Goal: Navigation & Orientation: Find specific page/section

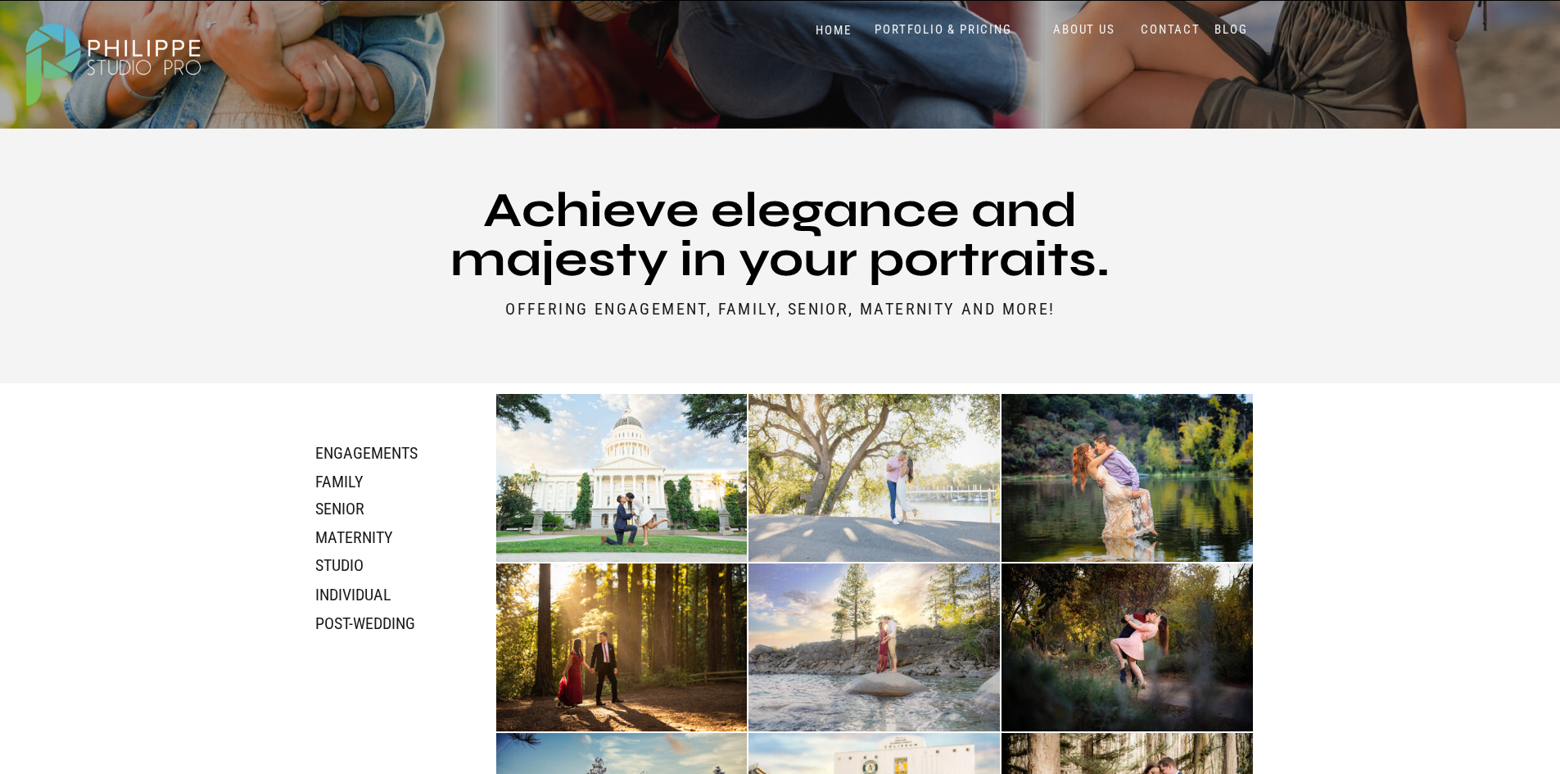
scroll to position [491, 0]
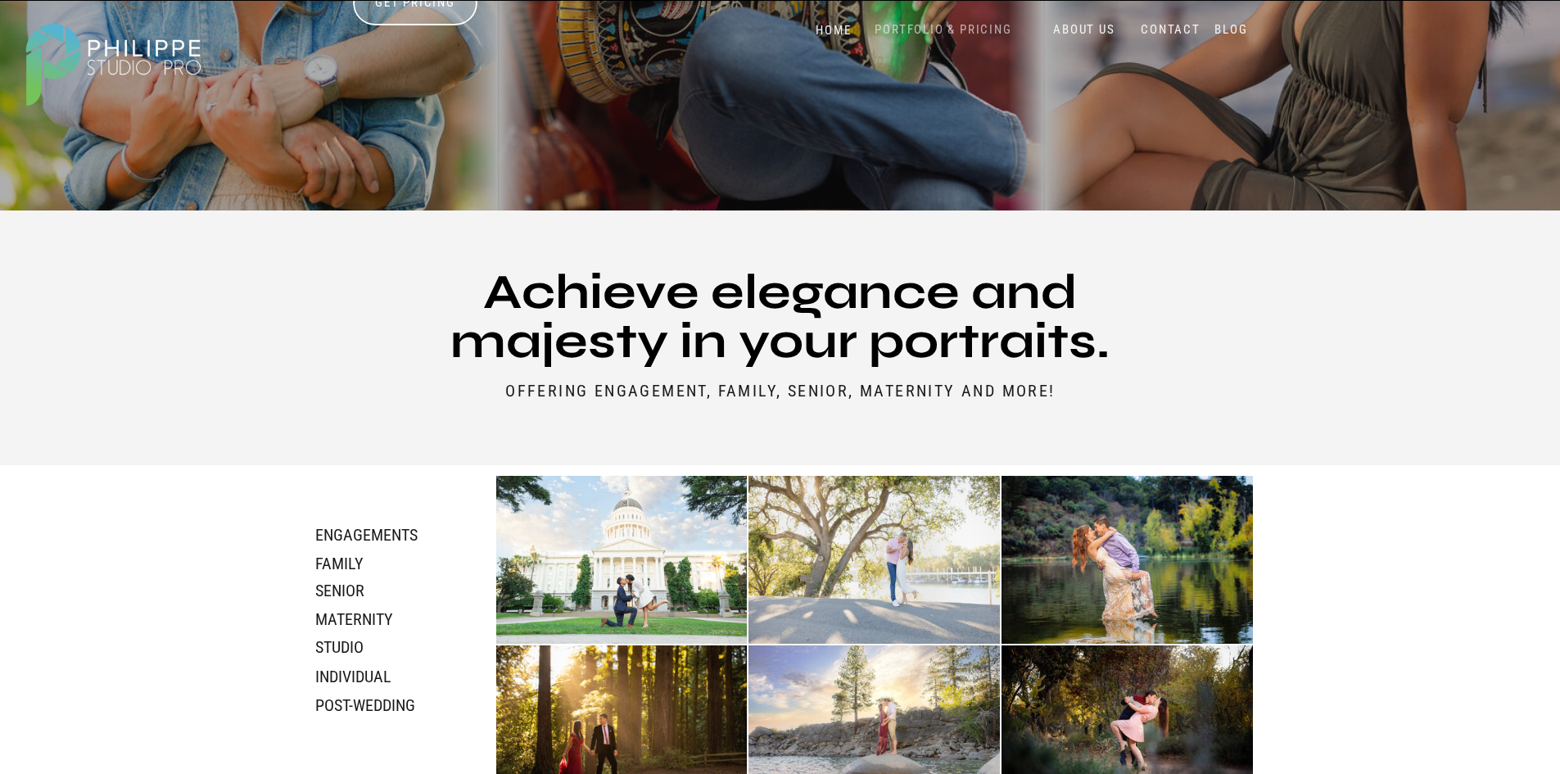
click at [981, 28] on nav "PORTFOLIO & PRICING" at bounding box center [944, 30] width 150 height 16
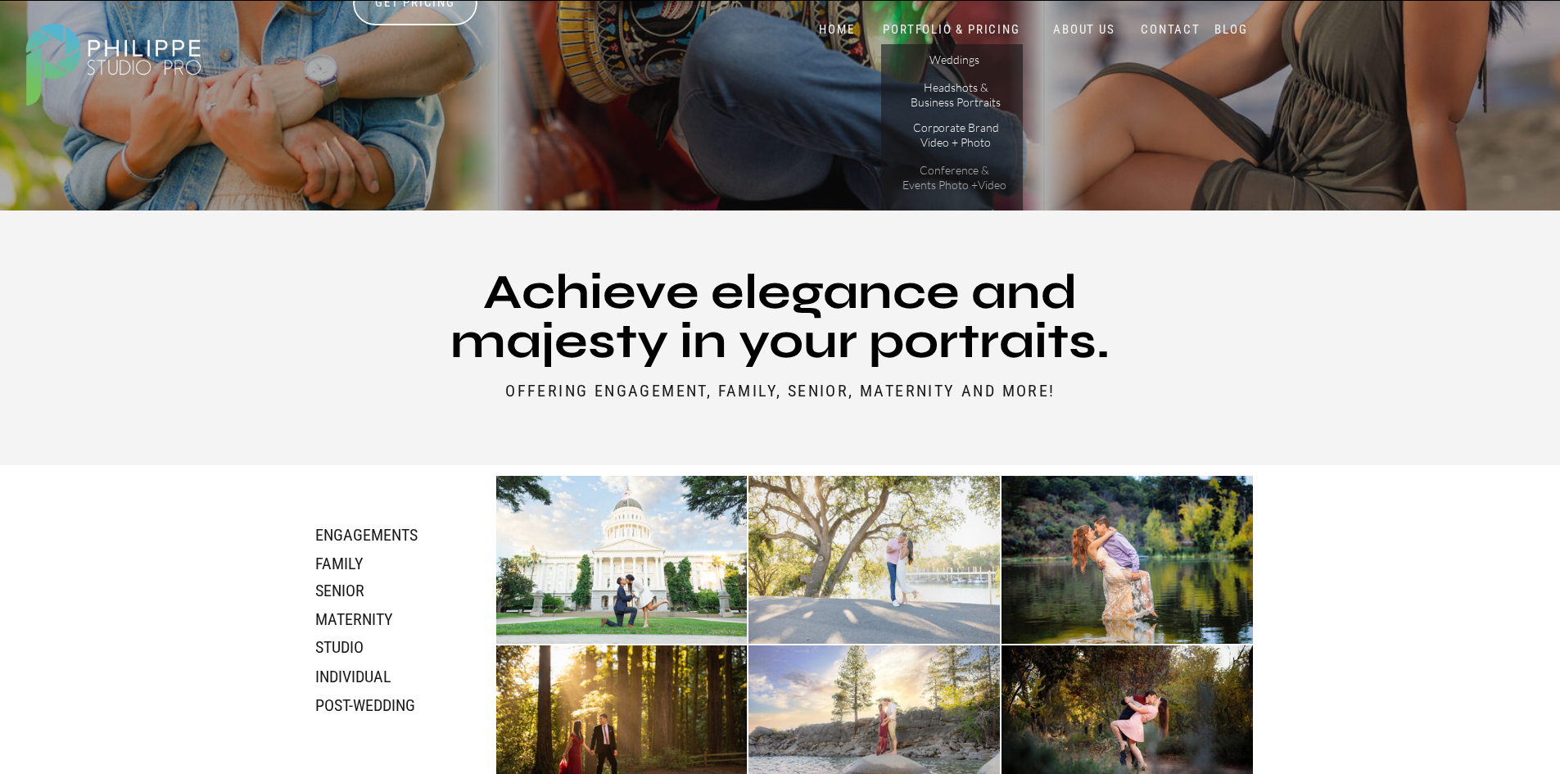
click at [962, 178] on p "Conference & Events Photo +Video" at bounding box center [955, 177] width 105 height 29
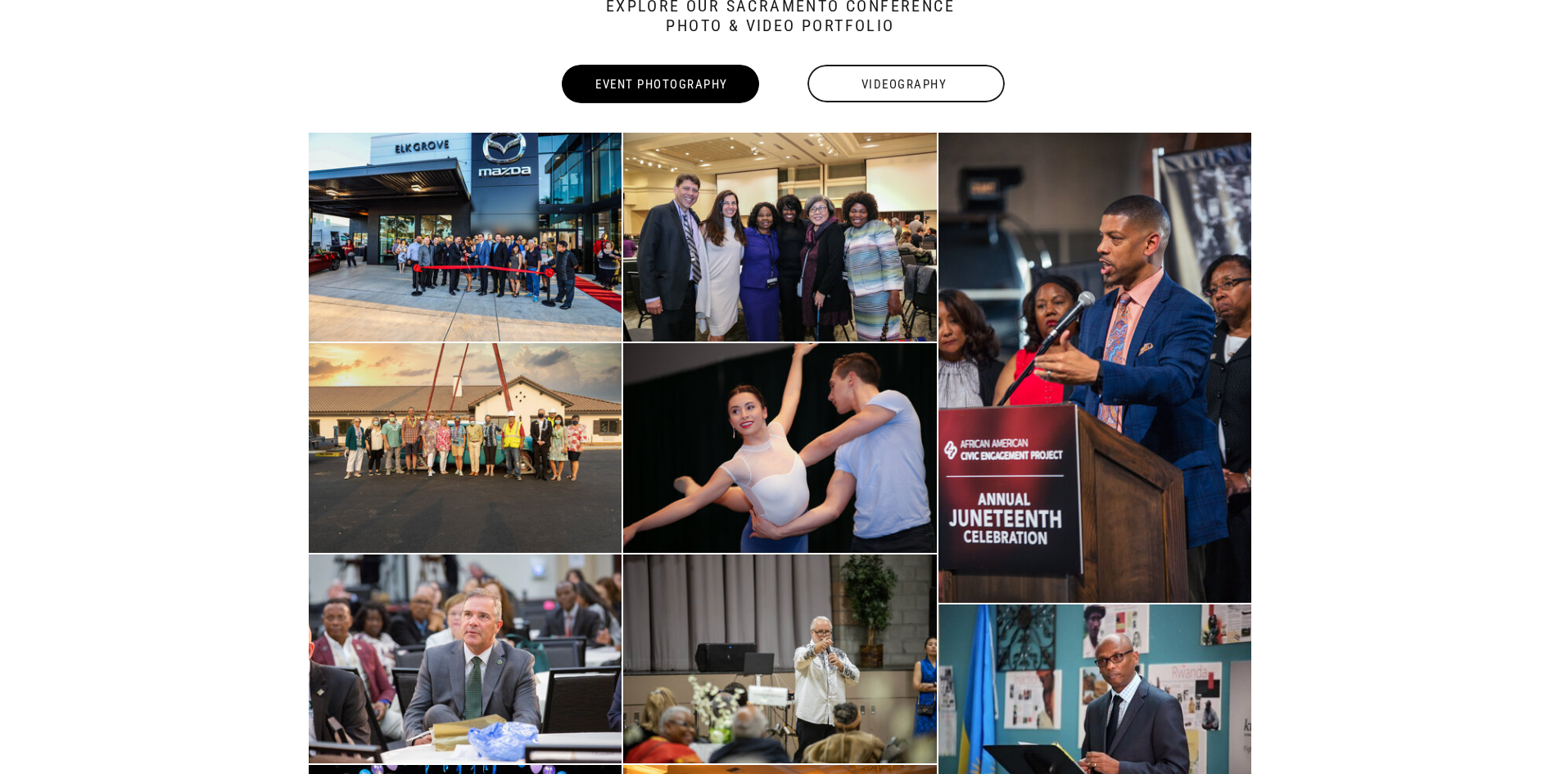
scroll to position [2949, 0]
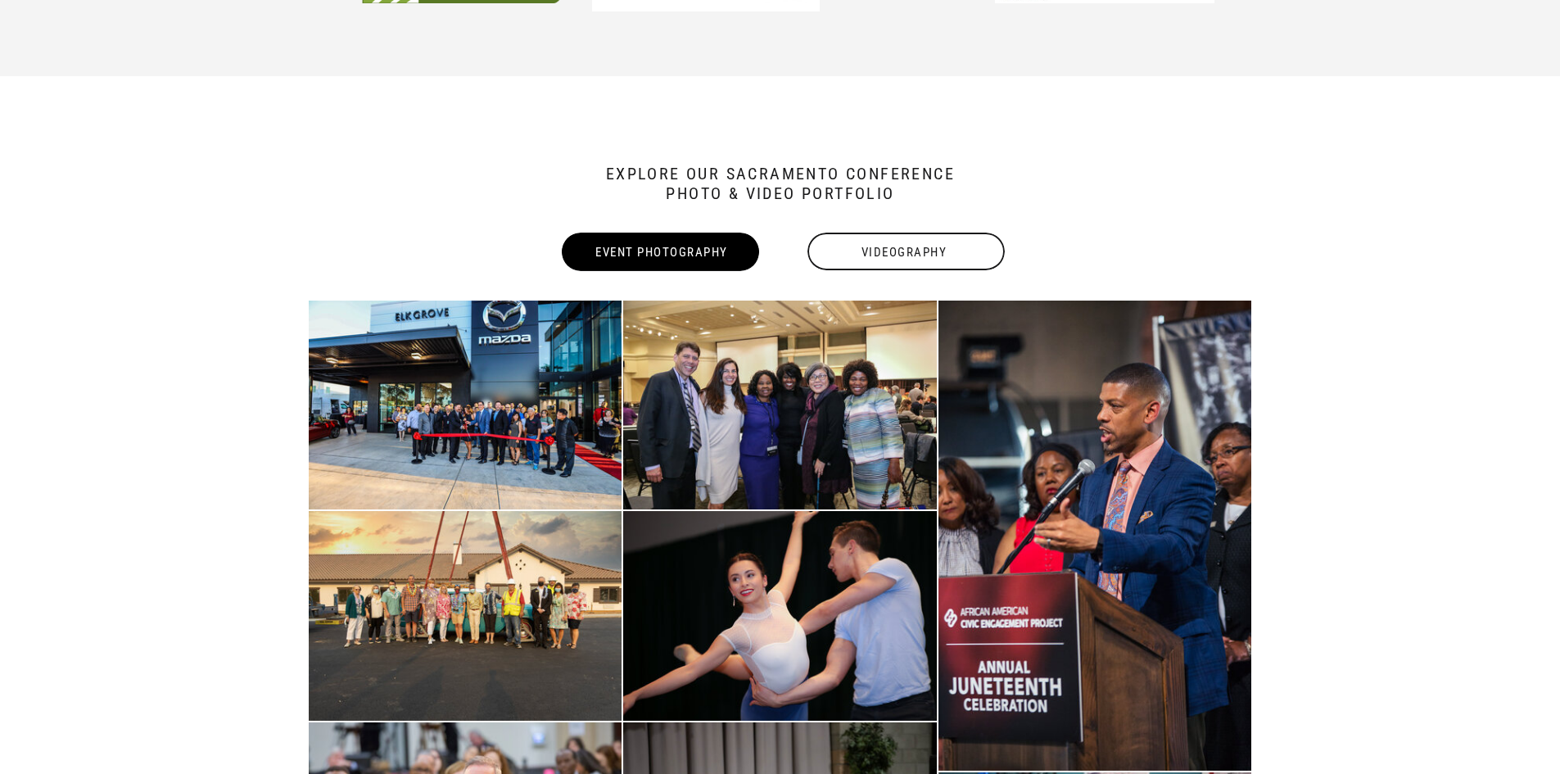
click at [872, 249] on div "Videography" at bounding box center [904, 252] width 201 height 38
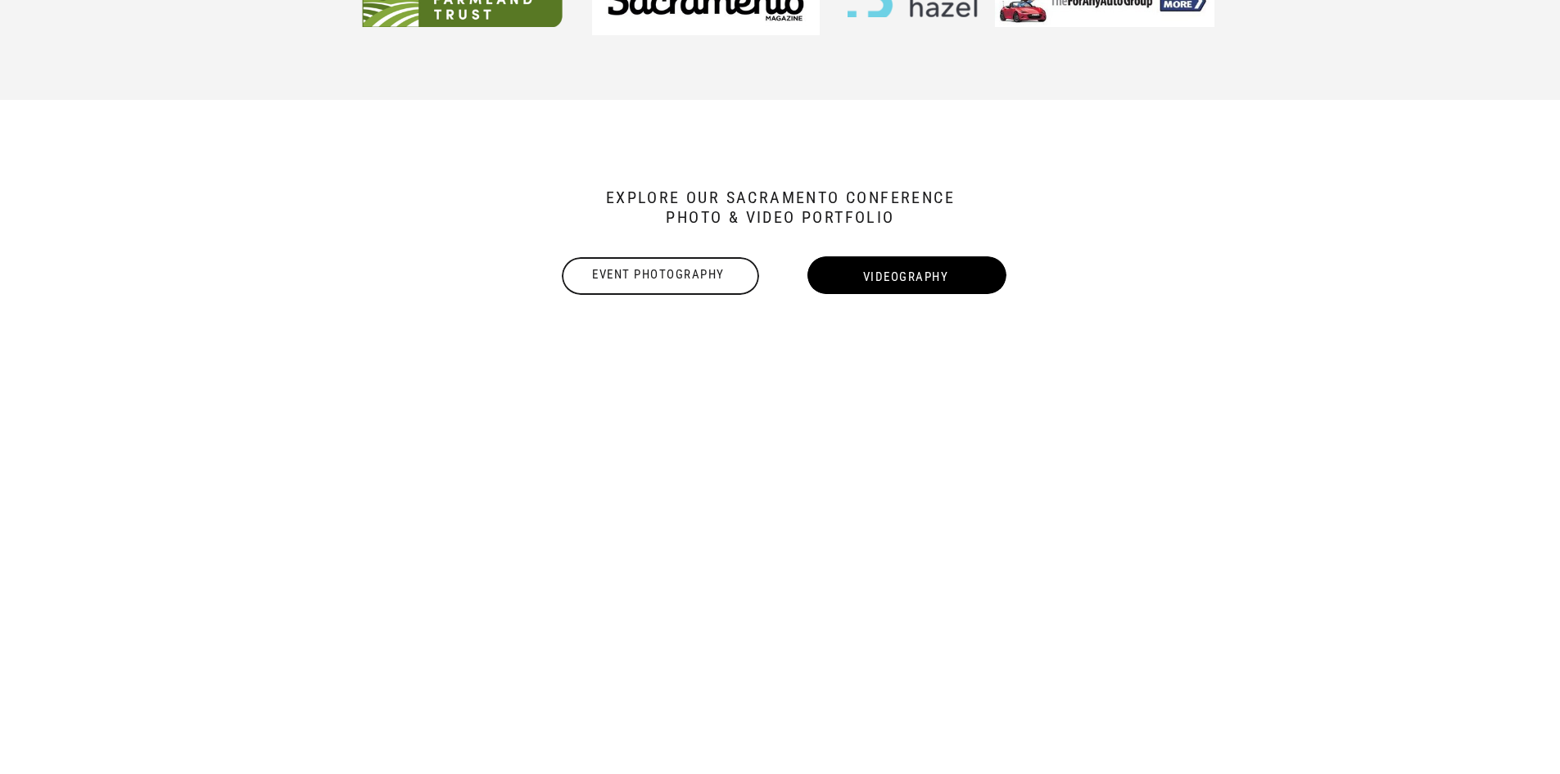
scroll to position [2438, 0]
click at [700, 273] on div "Event Photography" at bounding box center [659, 275] width 201 height 20
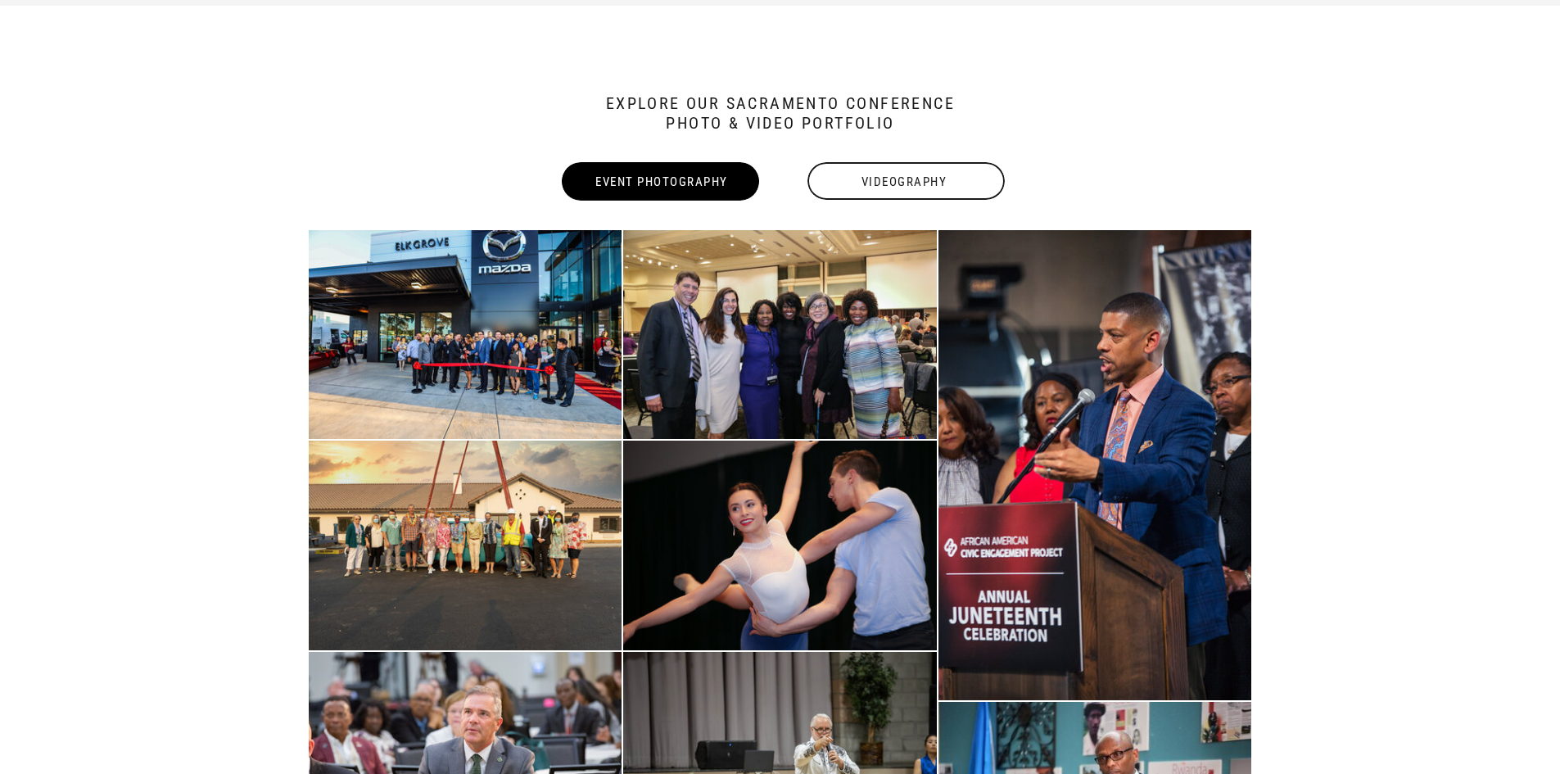
scroll to position [2538, 0]
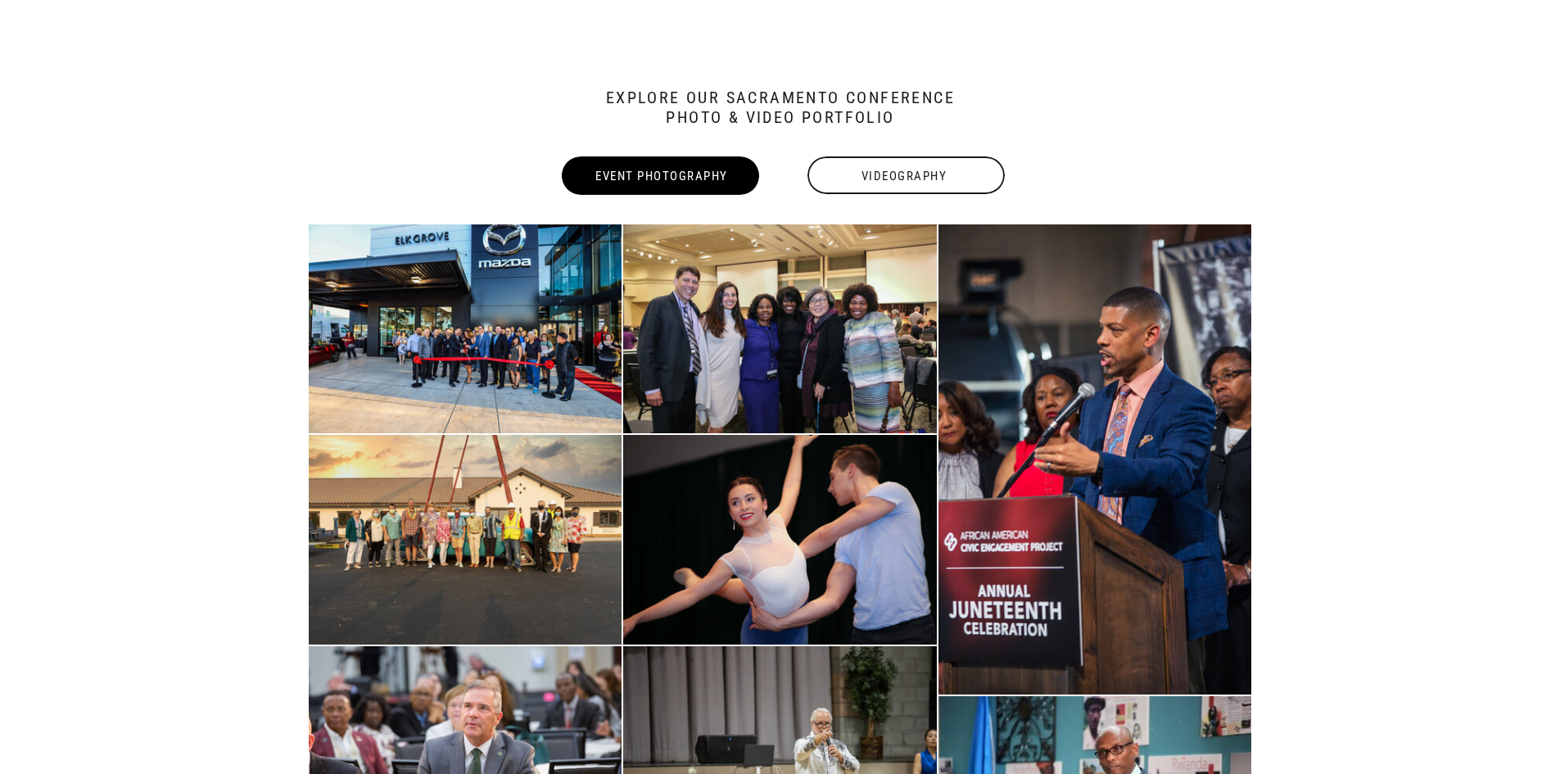
click at [892, 176] on div "Videography" at bounding box center [904, 176] width 201 height 38
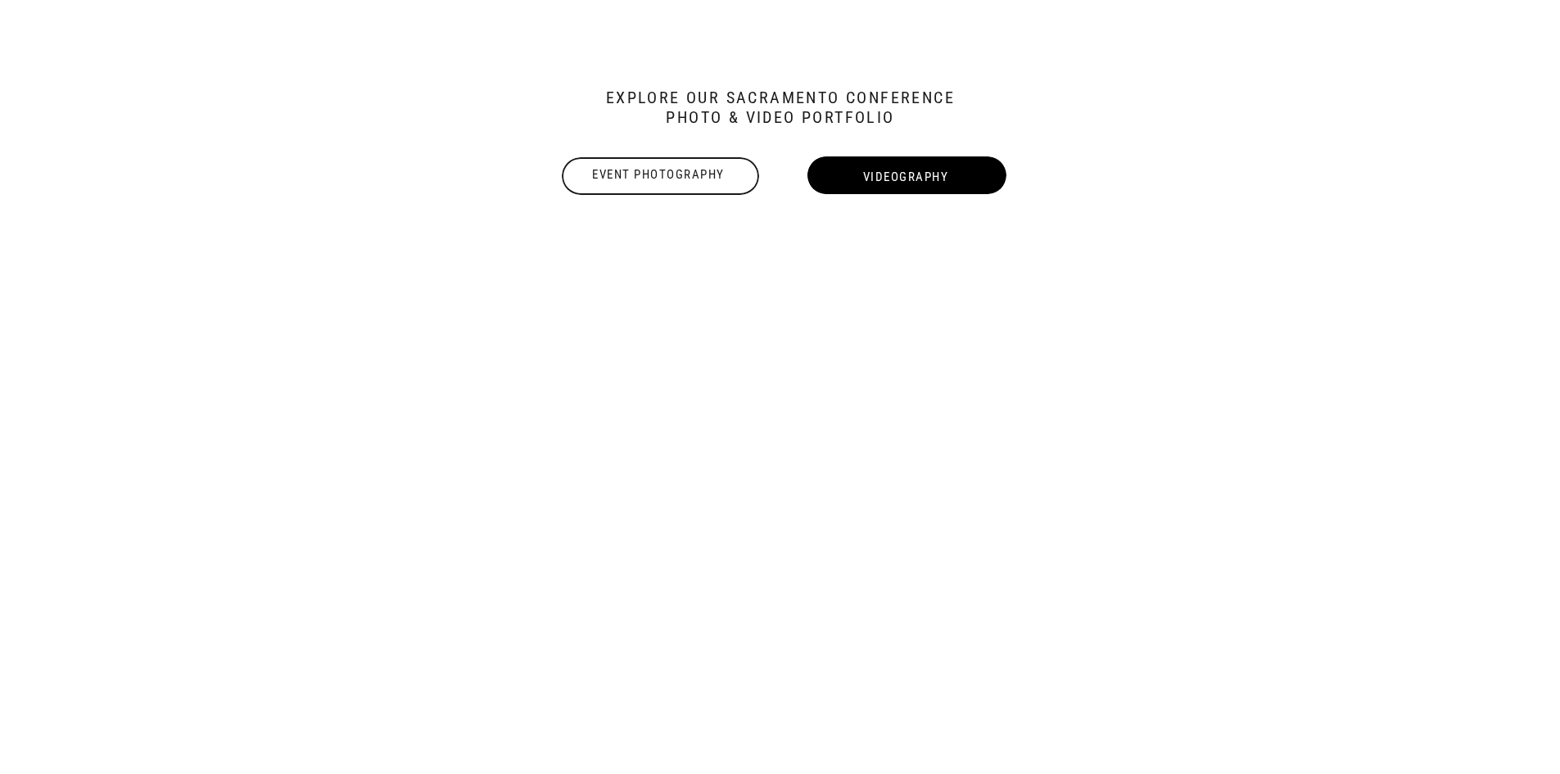
click at [674, 172] on div "Event Photography" at bounding box center [659, 175] width 201 height 20
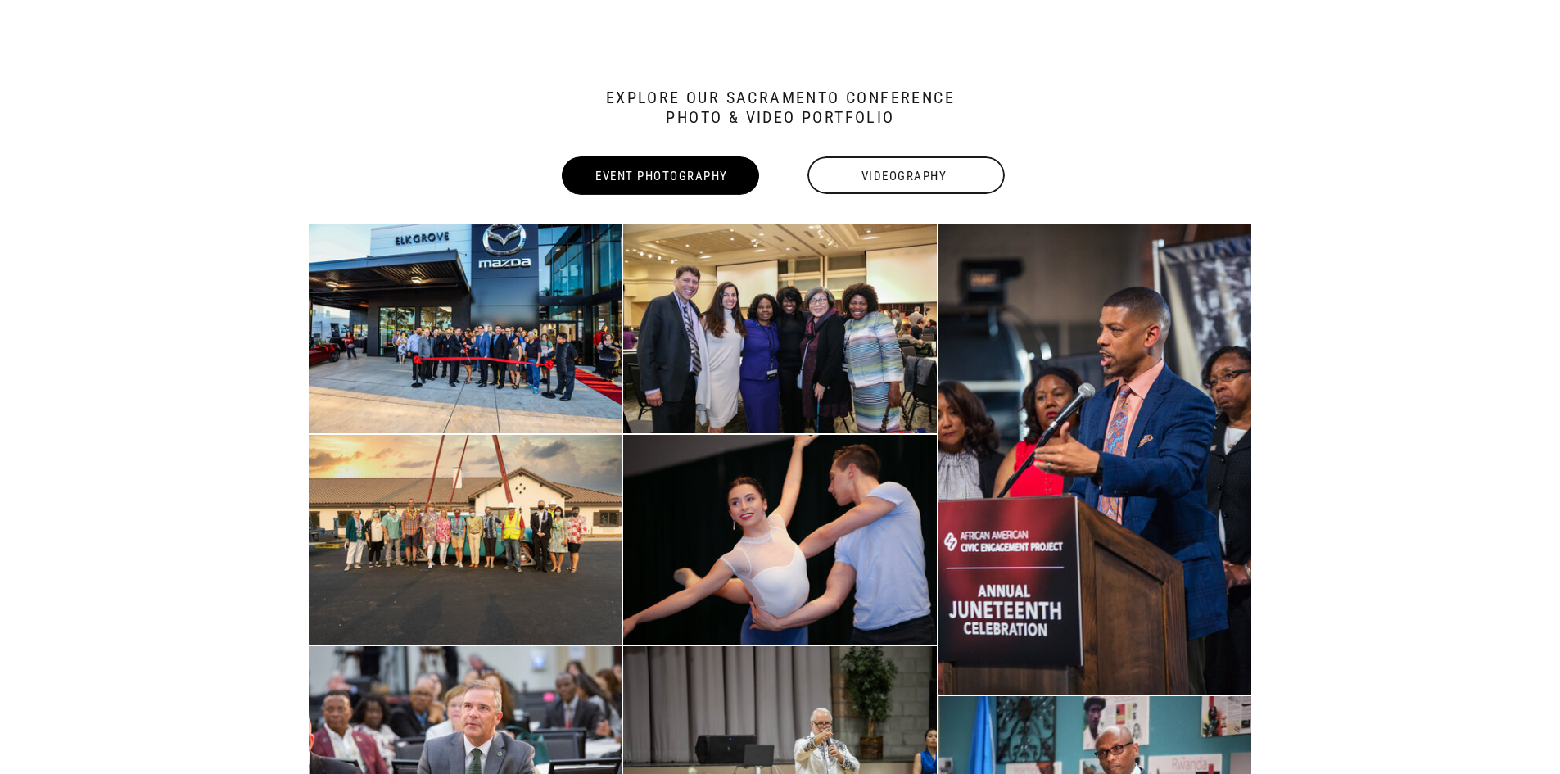
click at [889, 166] on div "Videography" at bounding box center [904, 176] width 201 height 38
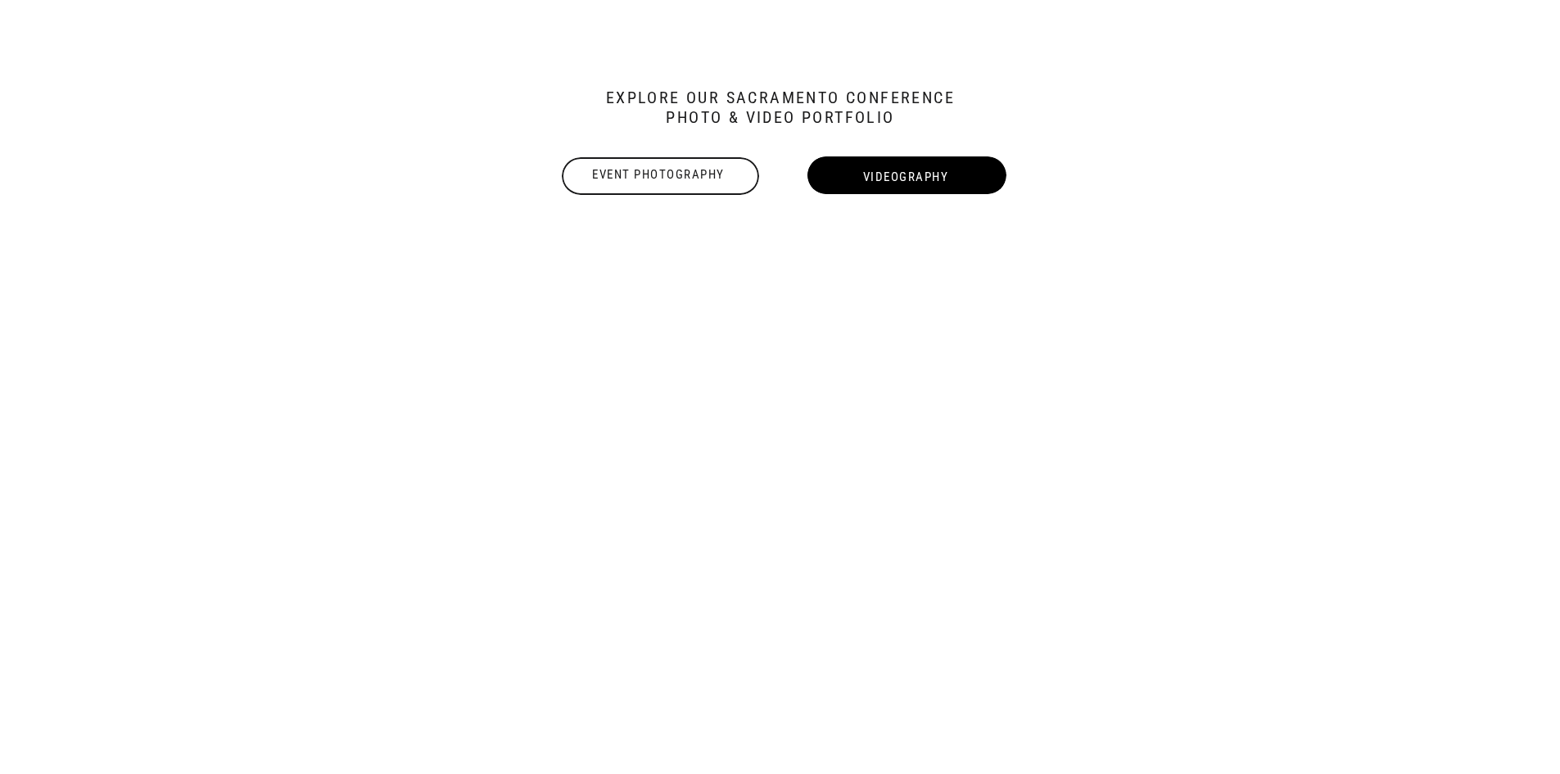
click at [658, 174] on div "Event Photography" at bounding box center [659, 175] width 201 height 20
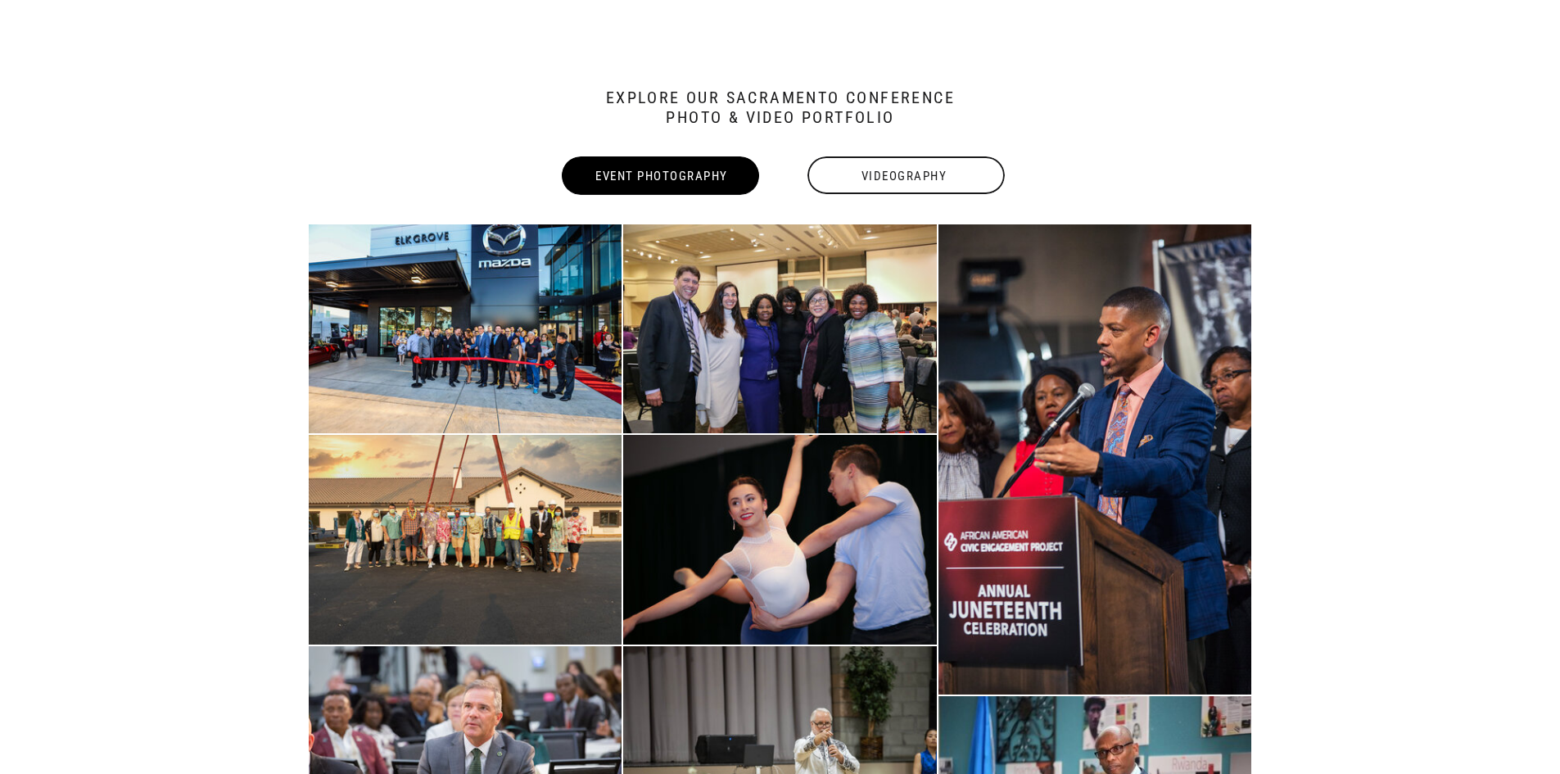
click at [900, 179] on div "Videography" at bounding box center [904, 176] width 201 height 38
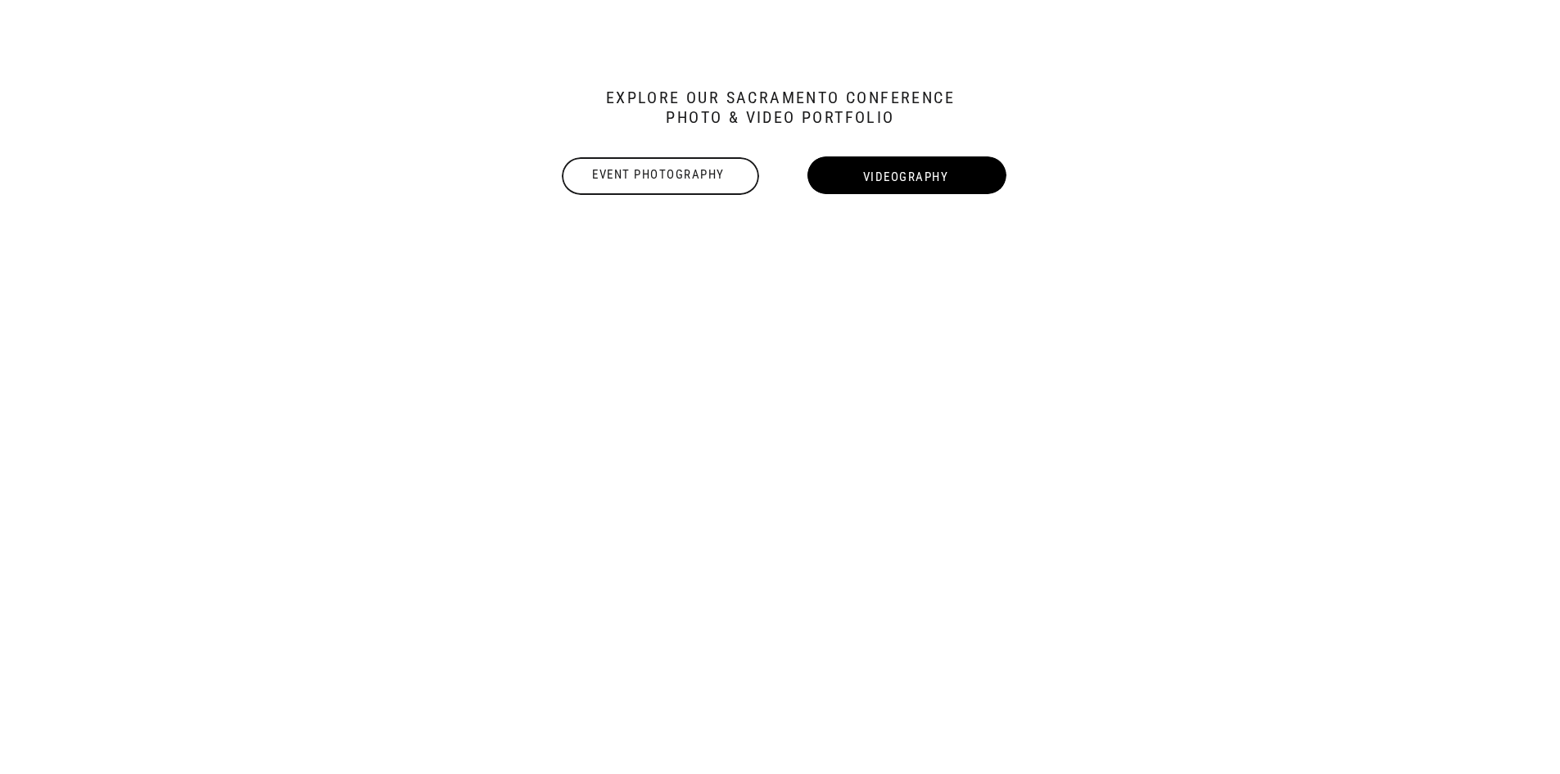
click at [659, 178] on div "Event Photography" at bounding box center [659, 175] width 201 height 20
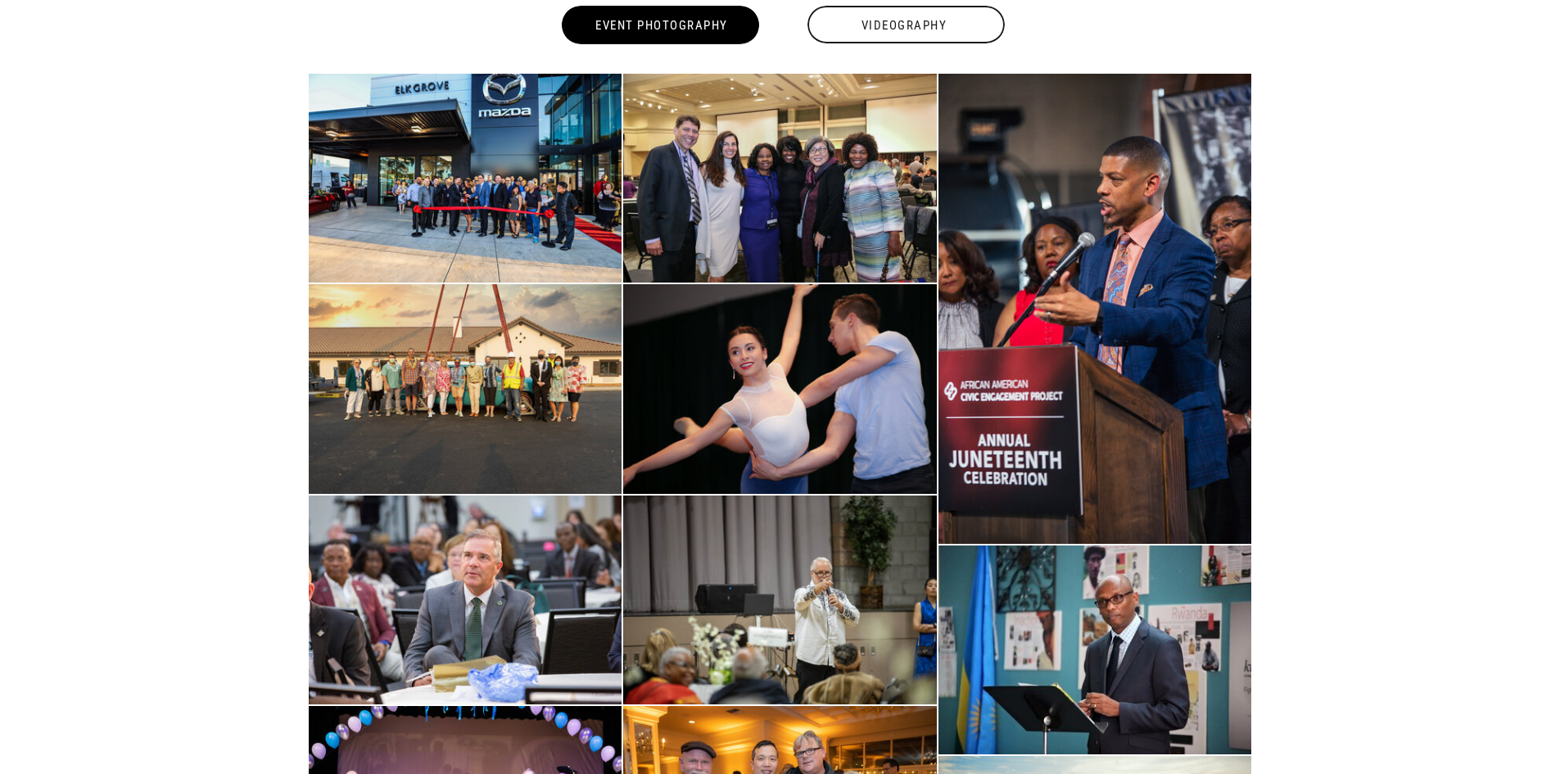
click at [889, 15] on div "Videography" at bounding box center [904, 26] width 201 height 38
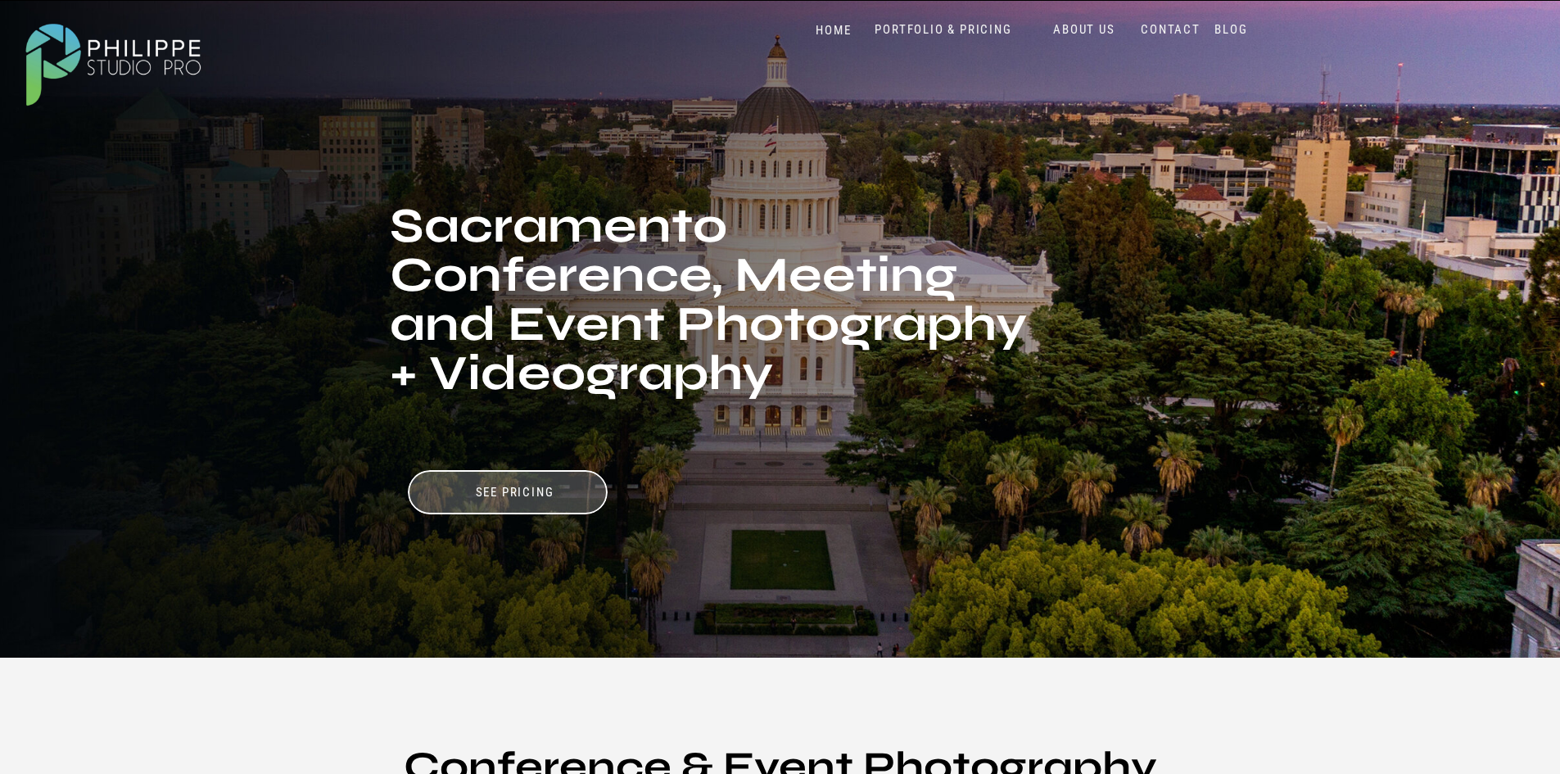
scroll to position [0, 0]
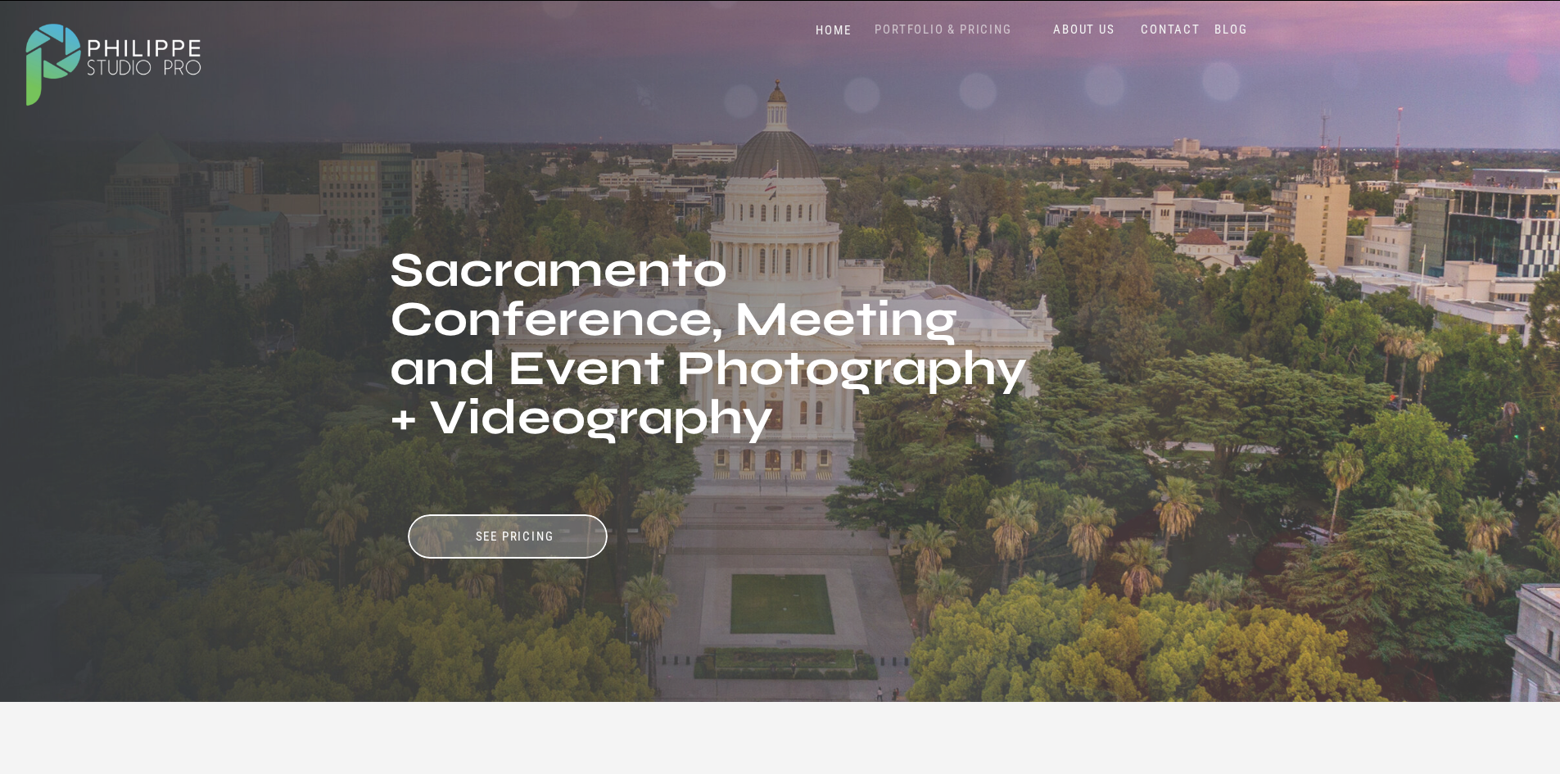
click at [939, 34] on nav "PORTFOLIO & PRICING" at bounding box center [944, 30] width 150 height 16
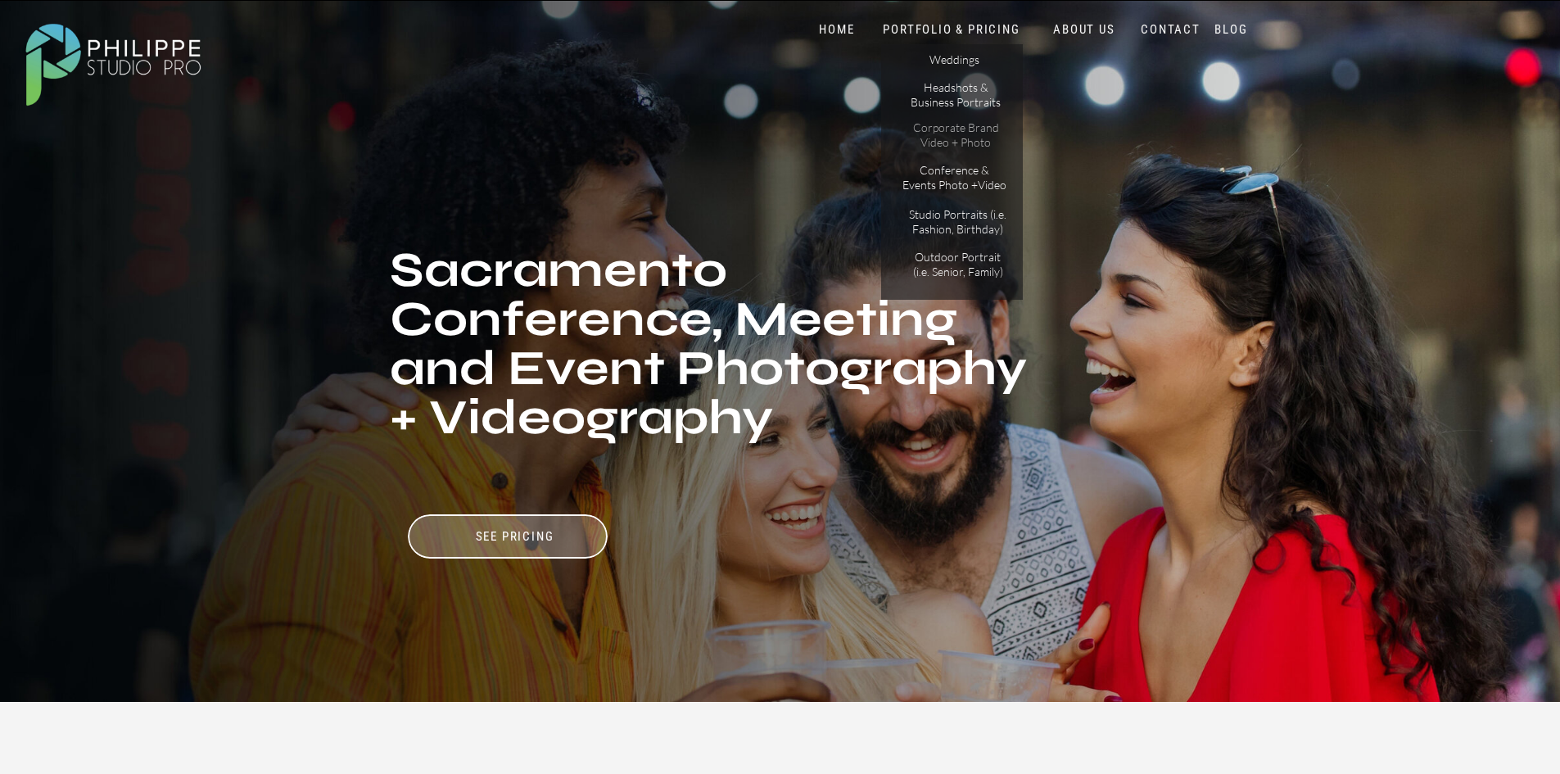
click at [950, 137] on p "Corporate Brand Video + Photo" at bounding box center [956, 134] width 93 height 29
click at [837, 19] on div at bounding box center [779, 353] width 1563 height 704
click at [839, 32] on nav "HOME" at bounding box center [838, 30] width 70 height 16
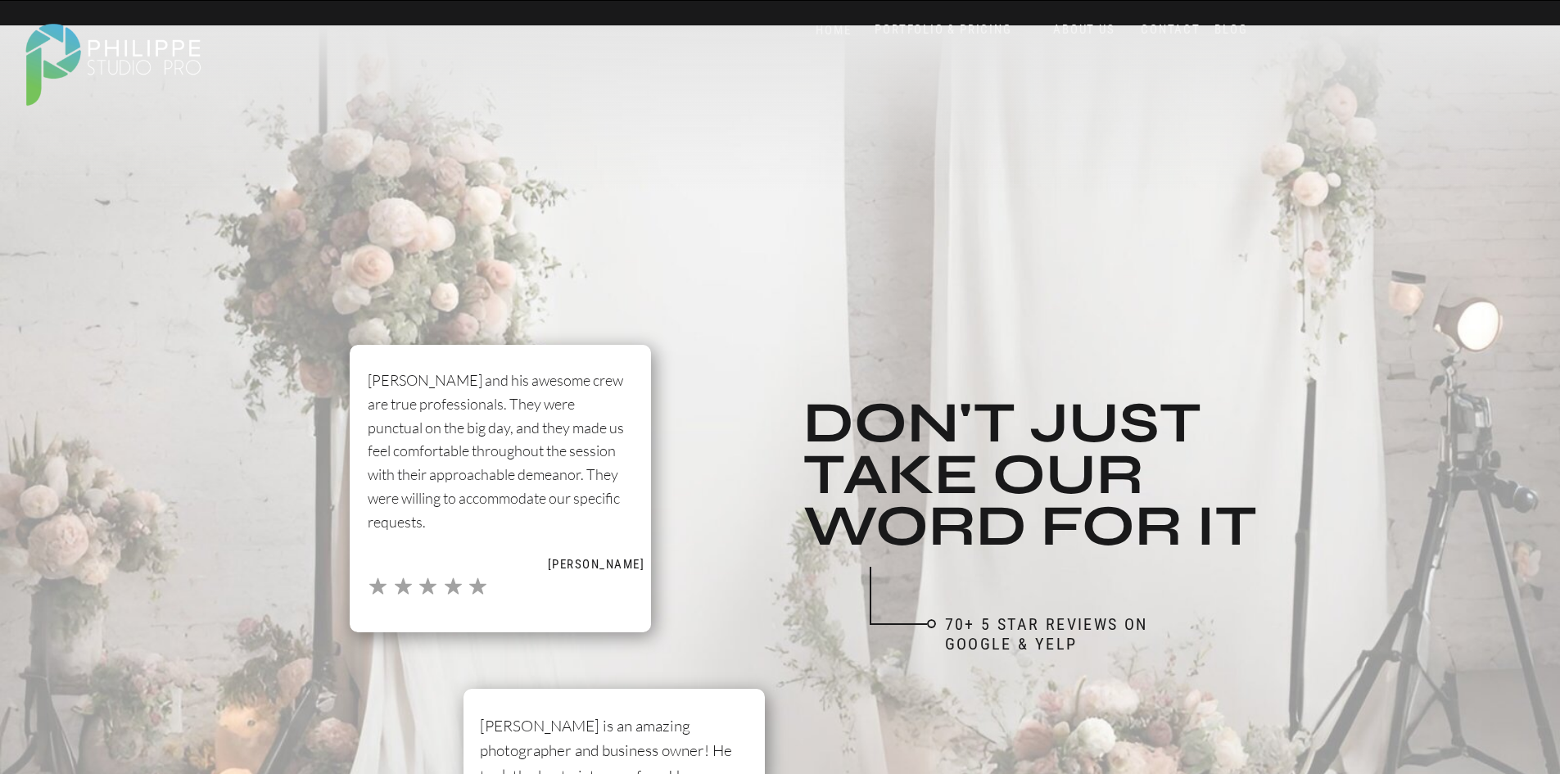
scroll to position [1147, 0]
